Goal: Task Accomplishment & Management: Manage account settings

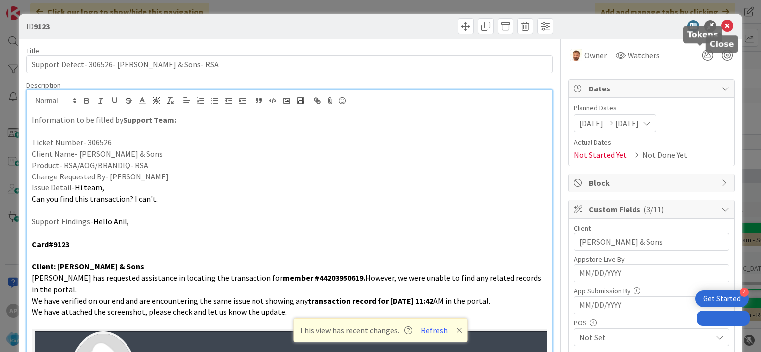
click at [721, 26] on icon at bounding box center [727, 26] width 12 height 12
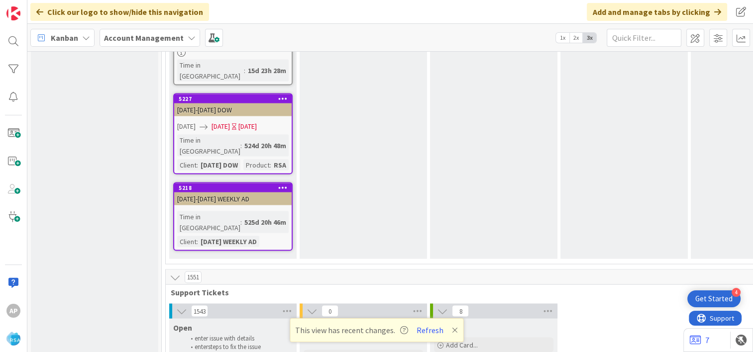
scroll to position [1955, 0]
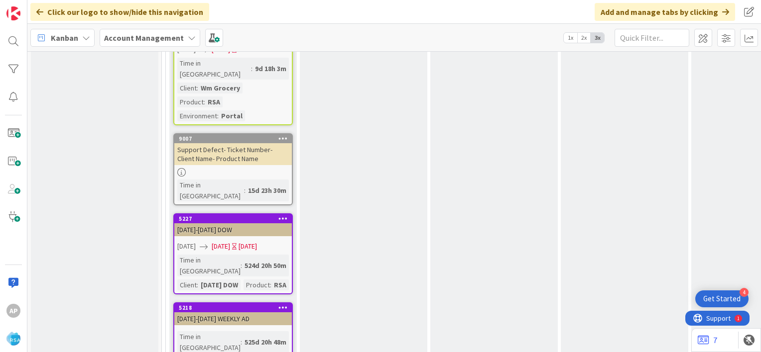
scroll to position [1870, 0]
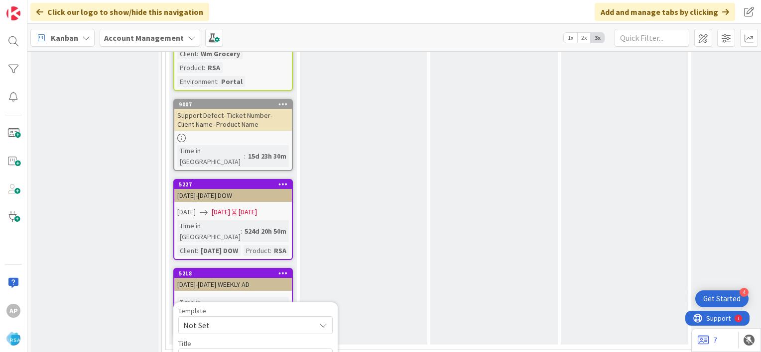
click at [323, 322] on icon at bounding box center [323, 326] width 8 height 8
type textarea "x"
type textarea "Support Maintenance - Ticket Number-"
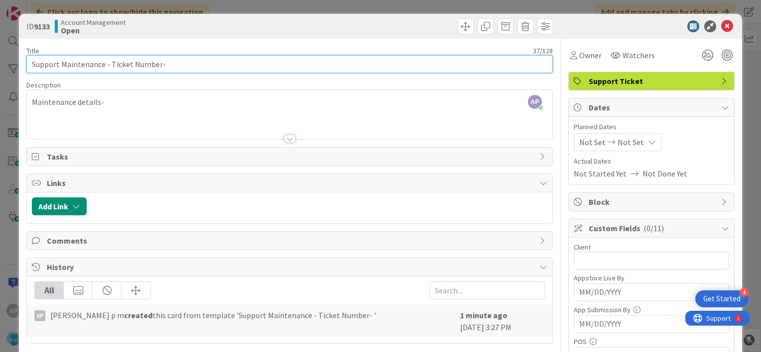
click at [158, 63] on input "Support Maintenance - Ticket Number-" at bounding box center [289, 64] width 526 height 18
drag, startPoint x: 157, startPoint y: 64, endPoint x: 111, endPoint y: 60, distance: 47.0
click at [111, 60] on input "Support Maintenance - Ticket Number-" at bounding box center [289, 64] width 526 height 18
paste input "#306864"
click at [115, 66] on input "Support Maintenance - #306864-" at bounding box center [289, 64] width 526 height 18
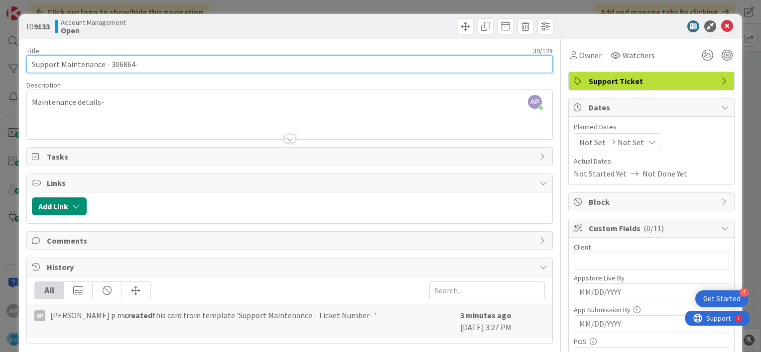
click at [146, 63] on input "Support Maintenance - 306864-" at bounding box center [289, 64] width 526 height 18
type input "Support Maintenance - 306864- Buche Foods-RSA"
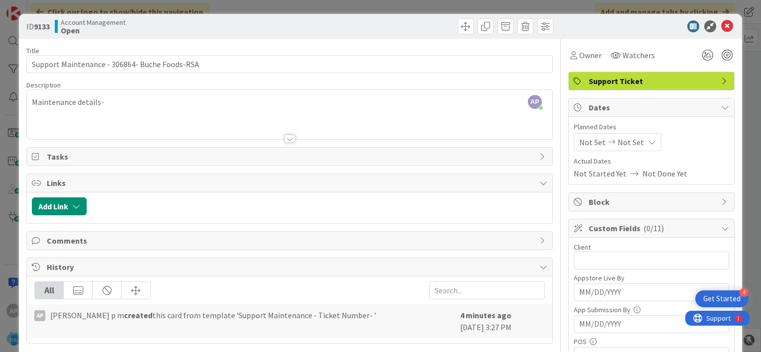
click at [579, 142] on span "Not Set" at bounding box center [592, 142] width 26 height 12
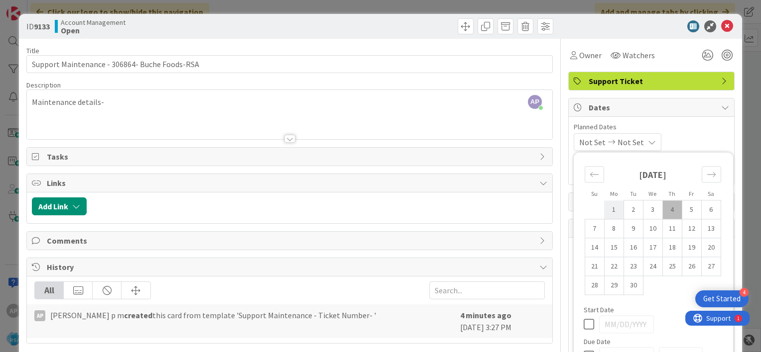
click at [611, 212] on td "1" at bounding box center [613, 210] width 19 height 19
type input "[DATE]"
click at [686, 229] on td "12" at bounding box center [691, 229] width 19 height 19
type input "[DATE]"
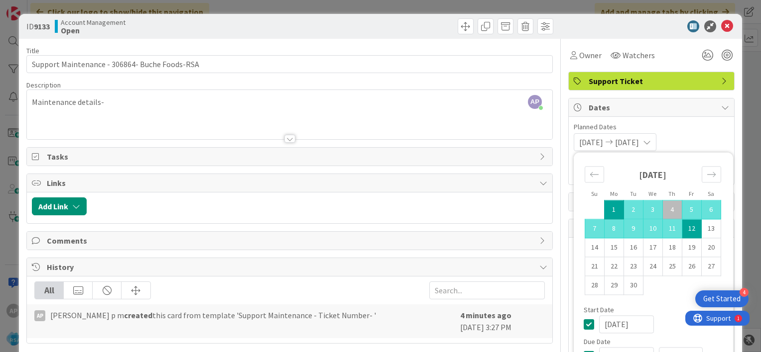
click at [691, 141] on div "[DATE] [DATE] Su Mo Tu We Th Fr Sa [DATE] 1 2 3 4 5 6 7 8 9 10 11 12 13 14 15 1…" at bounding box center [651, 142] width 155 height 18
click at [596, 259] on input "text" at bounding box center [651, 261] width 155 height 18
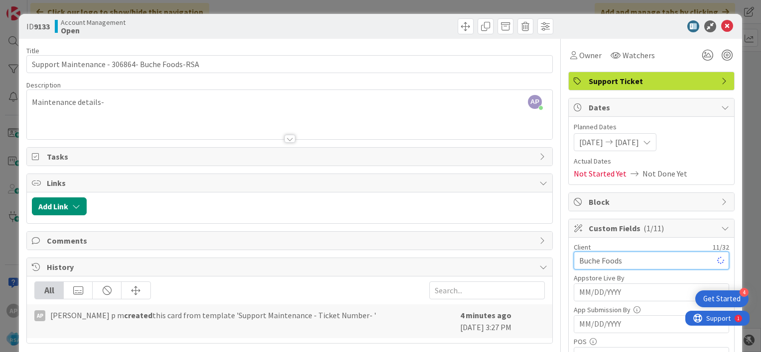
type input "Buche Foods"
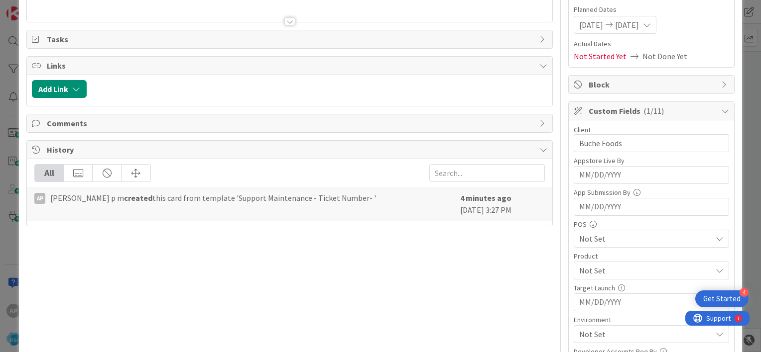
scroll to position [136, 0]
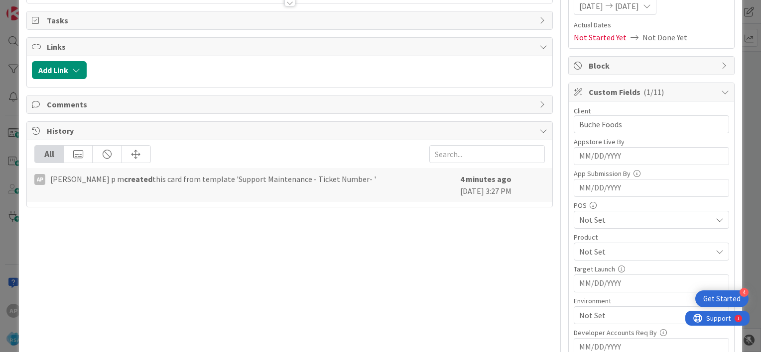
click at [596, 252] on span "Not Set" at bounding box center [645, 252] width 132 height 12
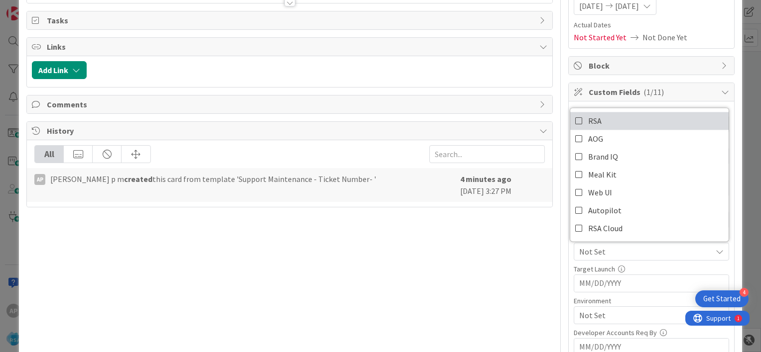
click at [575, 121] on icon at bounding box center [579, 121] width 8 height 15
click at [569, 263] on div "Client 11 / 32 Buche Foods Appstore Live By Navigate forward to interact with t…" at bounding box center [651, 279] width 165 height 355
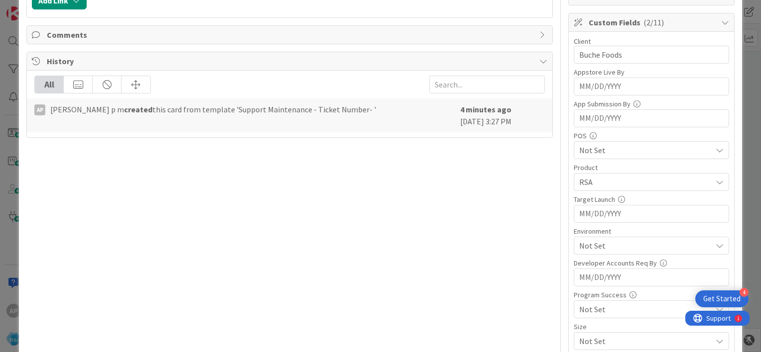
scroll to position [207, 0]
click at [587, 241] on span "Not Set" at bounding box center [645, 245] width 132 height 12
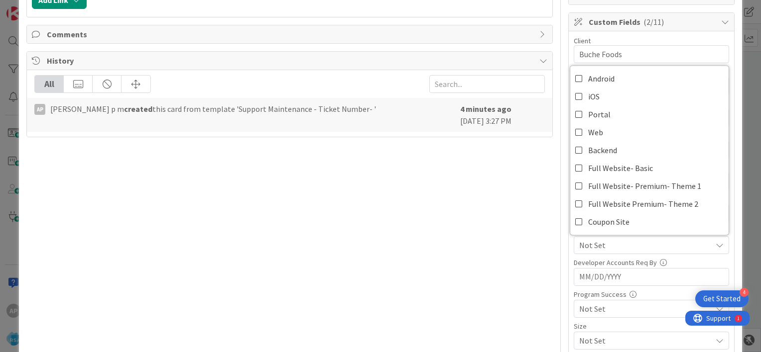
click at [575, 114] on icon at bounding box center [579, 114] width 8 height 15
click at [569, 251] on div "Client 11 / 32 Buche Foods Appstore Live By Navigate forward to interact with t…" at bounding box center [651, 208] width 165 height 355
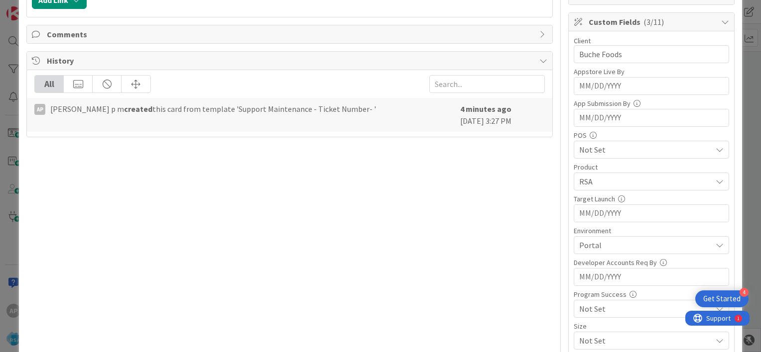
scroll to position [0, 0]
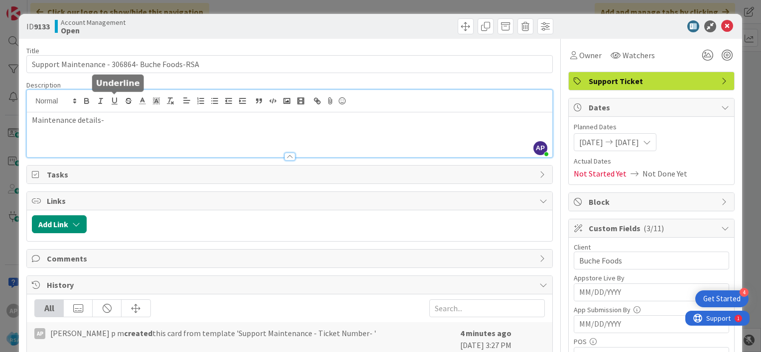
click at [116, 102] on div "AP [PERSON_NAME] p m joined 4 m ago Maintenance details-" at bounding box center [289, 123] width 525 height 67
paste div
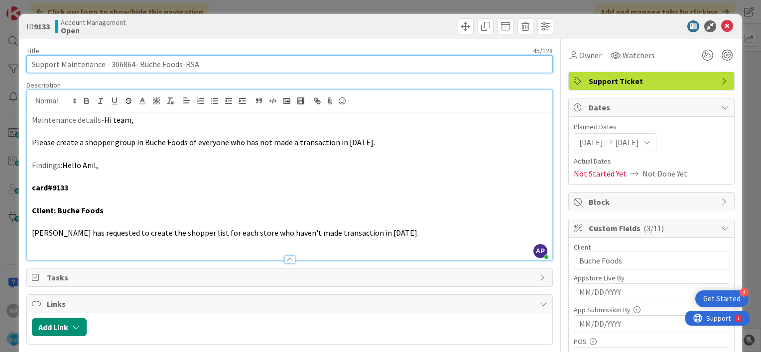
drag, startPoint x: 109, startPoint y: 64, endPoint x: 178, endPoint y: 64, distance: 69.2
click at [178, 64] on input "Support Maintenance - 306864- Buche Foods-RSA" at bounding box center [289, 64] width 526 height 18
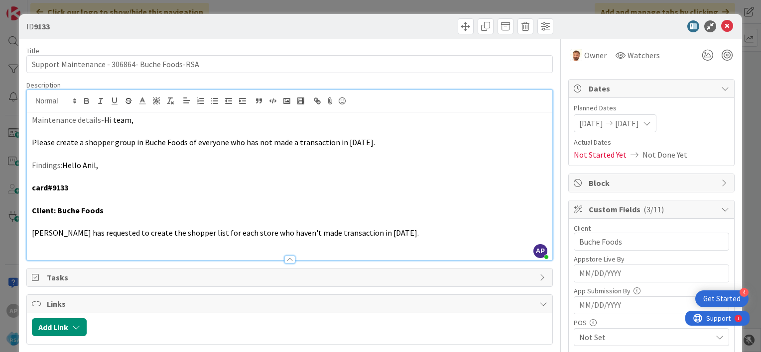
click at [388, 242] on p at bounding box center [289, 244] width 515 height 11
click at [376, 237] on p "[PERSON_NAME] has requested to create the shopper list for each store who haven…" at bounding box center [289, 233] width 515 height 11
click at [721, 24] on icon at bounding box center [727, 26] width 12 height 12
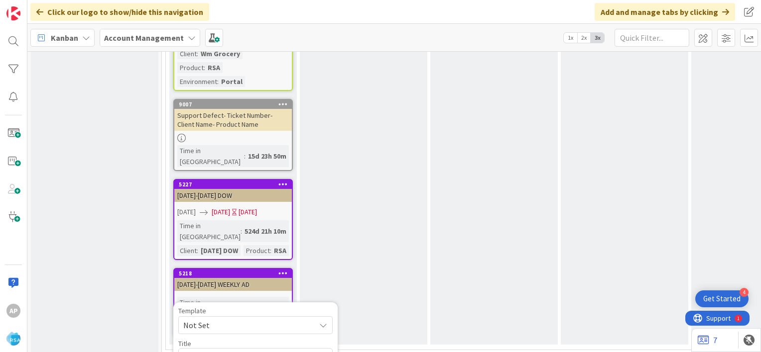
click at [278, 319] on span "Not Set" at bounding box center [245, 325] width 124 height 13
type textarea "x"
type textarea "Support Maintenance - Ticket Number-"
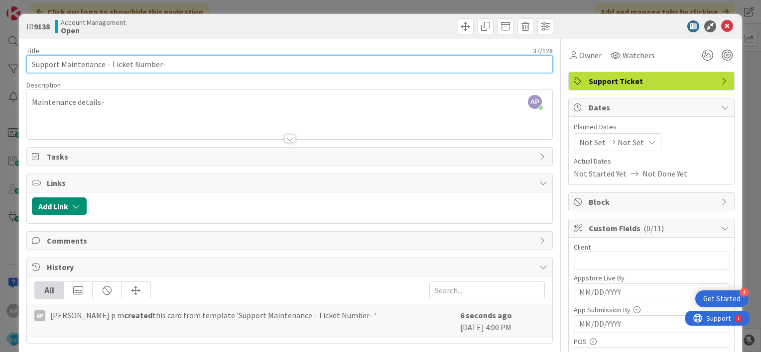
drag, startPoint x: 110, startPoint y: 64, endPoint x: 157, endPoint y: 63, distance: 47.8
click at [157, 63] on input "Support Maintenance - Ticket Number-" at bounding box center [289, 64] width 526 height 18
paste input "#306906"
click at [112, 64] on input "Support Maintenance - #306906-" at bounding box center [289, 64] width 526 height 18
click at [157, 64] on input "Support Maintenance - 306906-" at bounding box center [289, 64] width 526 height 18
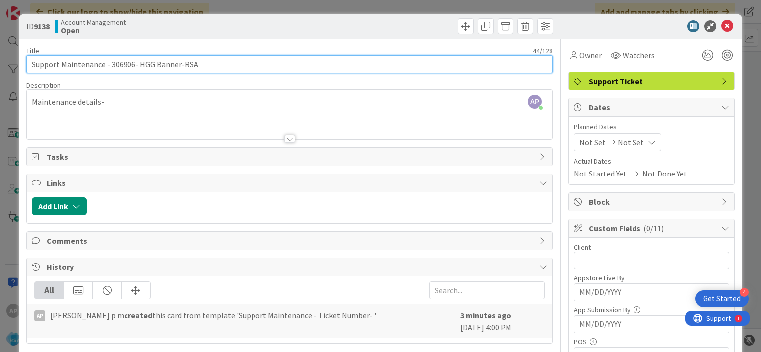
type input "Support Maintenance - 306906- HGG Banner-RSA"
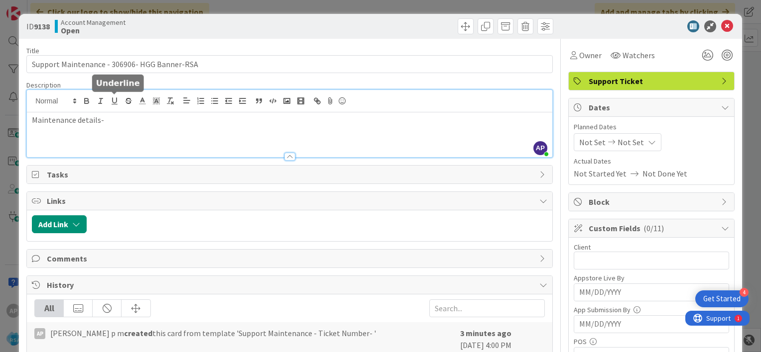
click at [116, 102] on div "AP [PERSON_NAME] p m joined 3 m ago Maintenance details-" at bounding box center [289, 123] width 525 height 67
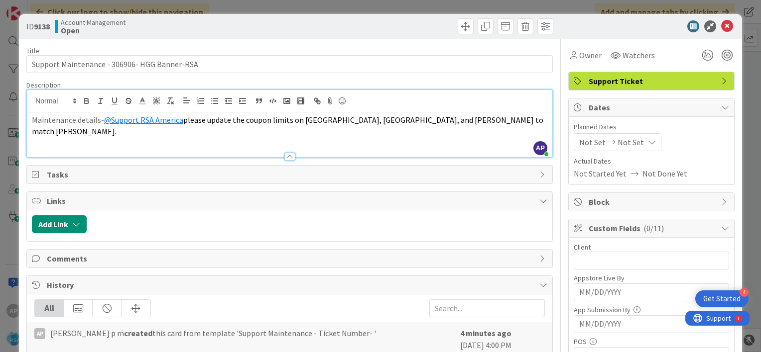
click at [134, 137] on div "Maintenance details- @Support RSA America please update the coupon limits on [G…" at bounding box center [289, 135] width 525 height 45
click at [477, 123] on p "Maintenance details- @Support RSA America please update the coupon limits on [G…" at bounding box center [289, 126] width 515 height 22
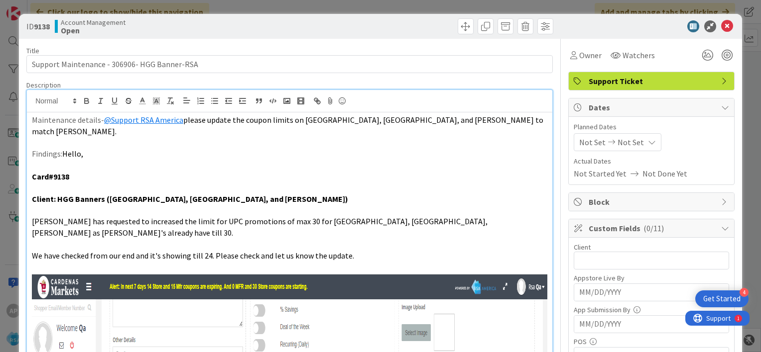
click at [581, 145] on span "Not Set" at bounding box center [592, 142] width 26 height 12
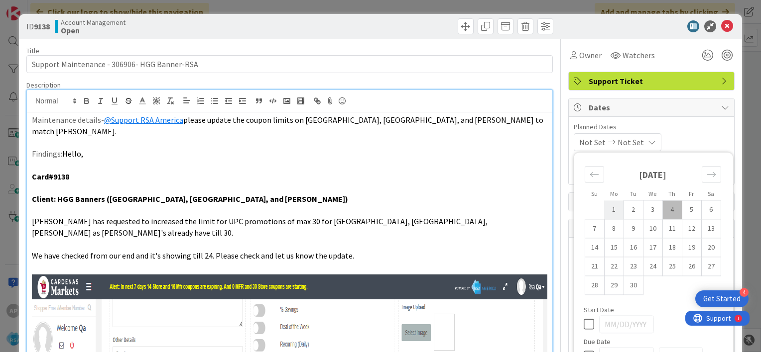
click at [607, 211] on td "1" at bounding box center [613, 210] width 19 height 19
type input "[DATE]"
click at [683, 228] on td "12" at bounding box center [691, 229] width 19 height 19
type input "[DATE]"
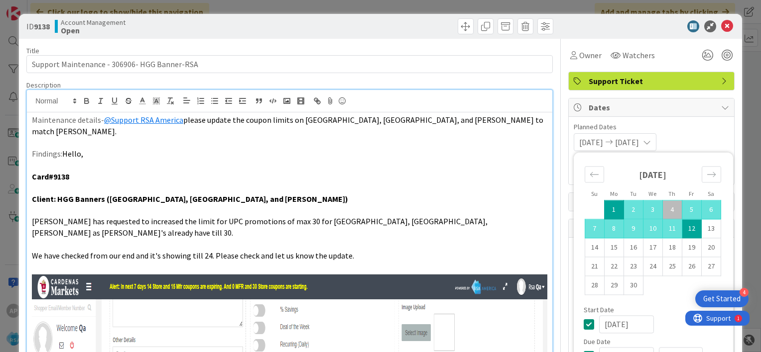
click at [687, 130] on span "Planned Dates" at bounding box center [651, 127] width 155 height 10
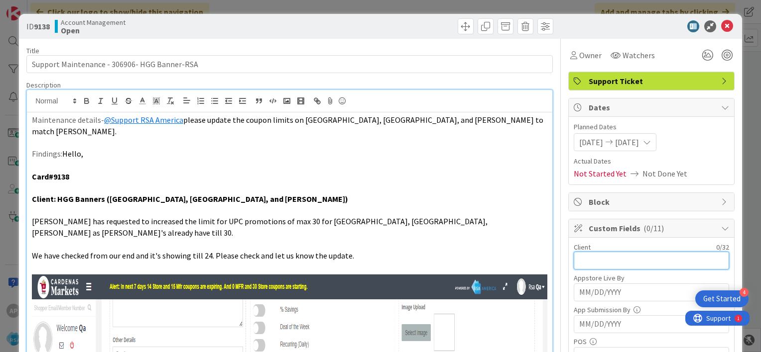
click at [591, 263] on input "text" at bounding box center [651, 261] width 155 height 18
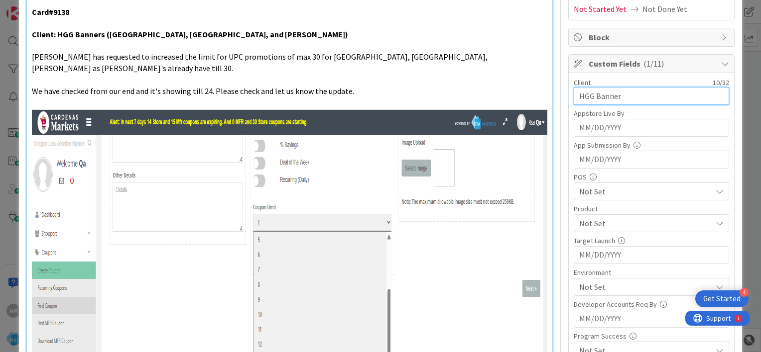
scroll to position [165, 0]
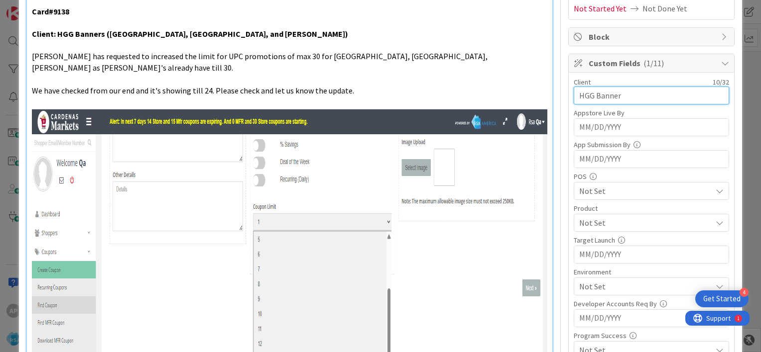
type input "HGG Banner"
click at [590, 218] on span "Not Set" at bounding box center [645, 223] width 132 height 12
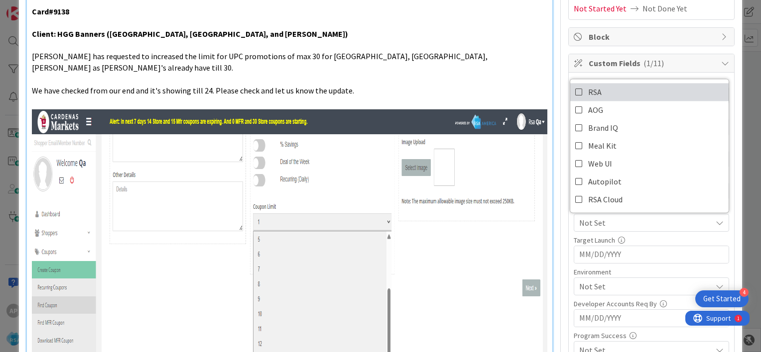
click at [575, 91] on icon at bounding box center [579, 92] width 8 height 15
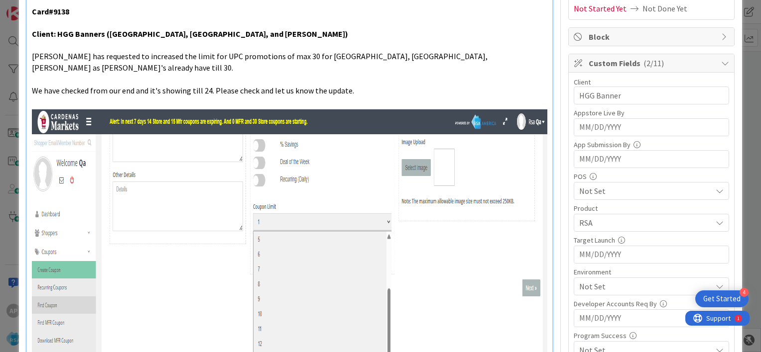
scroll to position [293, 0]
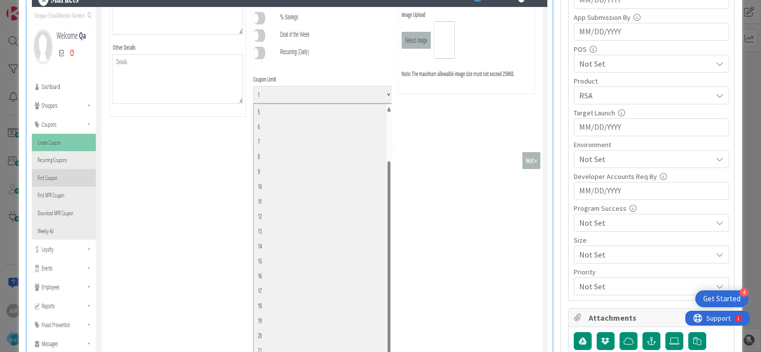
click at [602, 158] on span "Not Set" at bounding box center [645, 159] width 132 height 12
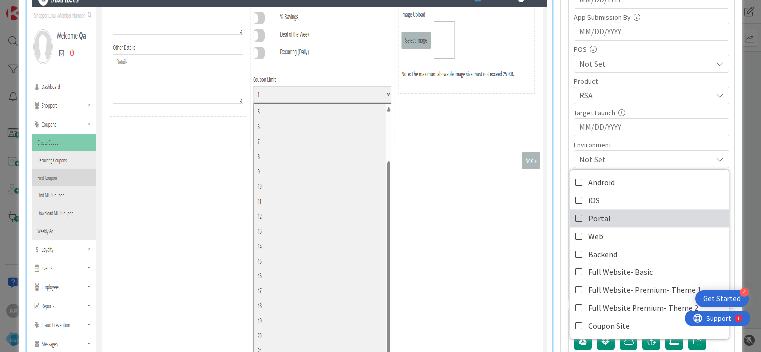
click at [575, 216] on icon at bounding box center [579, 218] width 8 height 15
click at [569, 134] on div "Client 10 / 32 HGG Banner Appstore Live By Navigate forward to interact with th…" at bounding box center [651, 122] width 165 height 355
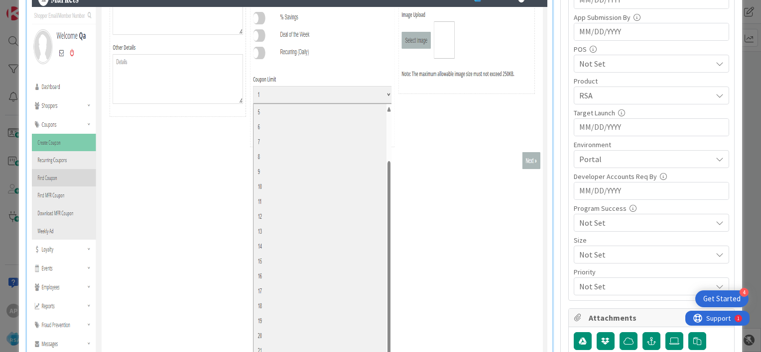
scroll to position [0, 0]
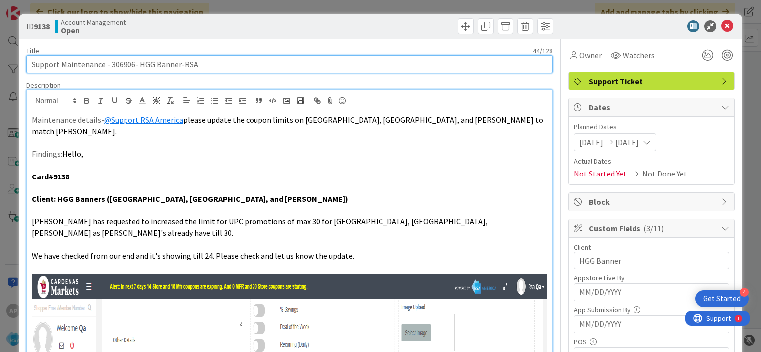
drag, startPoint x: 109, startPoint y: 65, endPoint x: 178, endPoint y: 67, distance: 68.7
click at [178, 67] on input "Support Maintenance - 306906- HGG Banner-RSA" at bounding box center [289, 64] width 526 height 18
